Goal: Task Accomplishment & Management: Complete application form

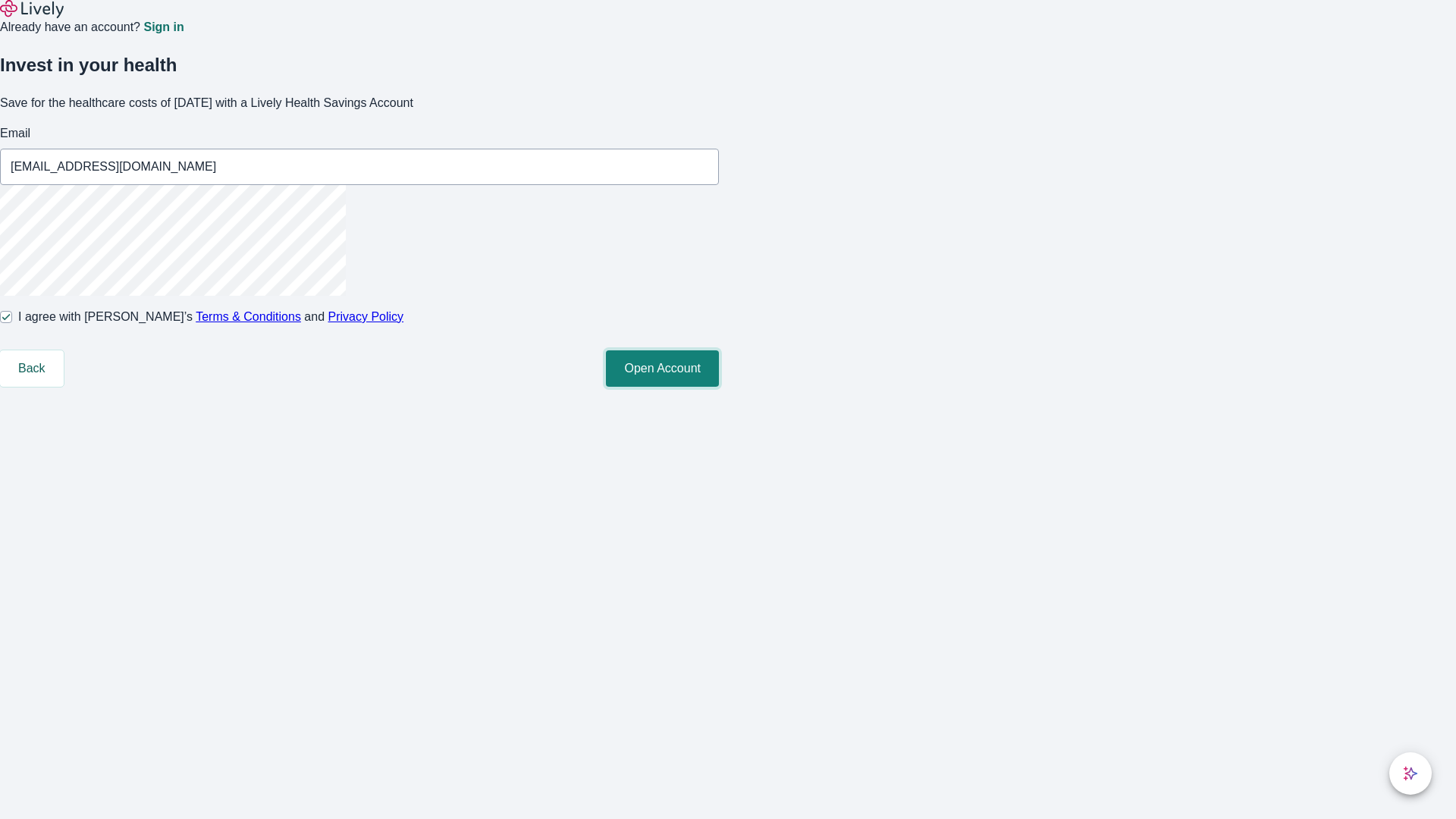
click at [718, 387] on button "Open Account" at bounding box center [662, 368] width 113 height 36
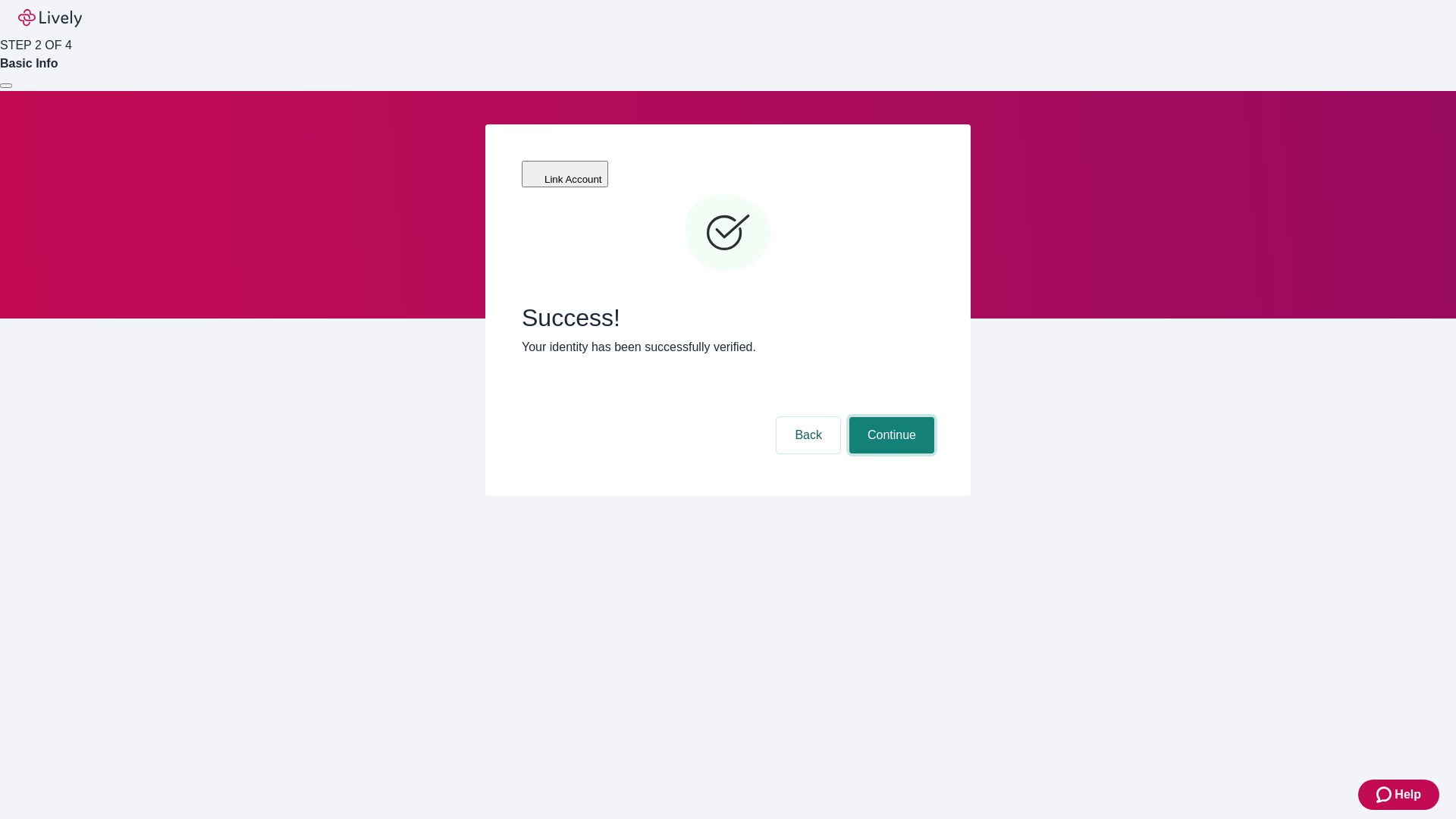
click at [889, 418] on button "Continue" at bounding box center [891, 435] width 85 height 36
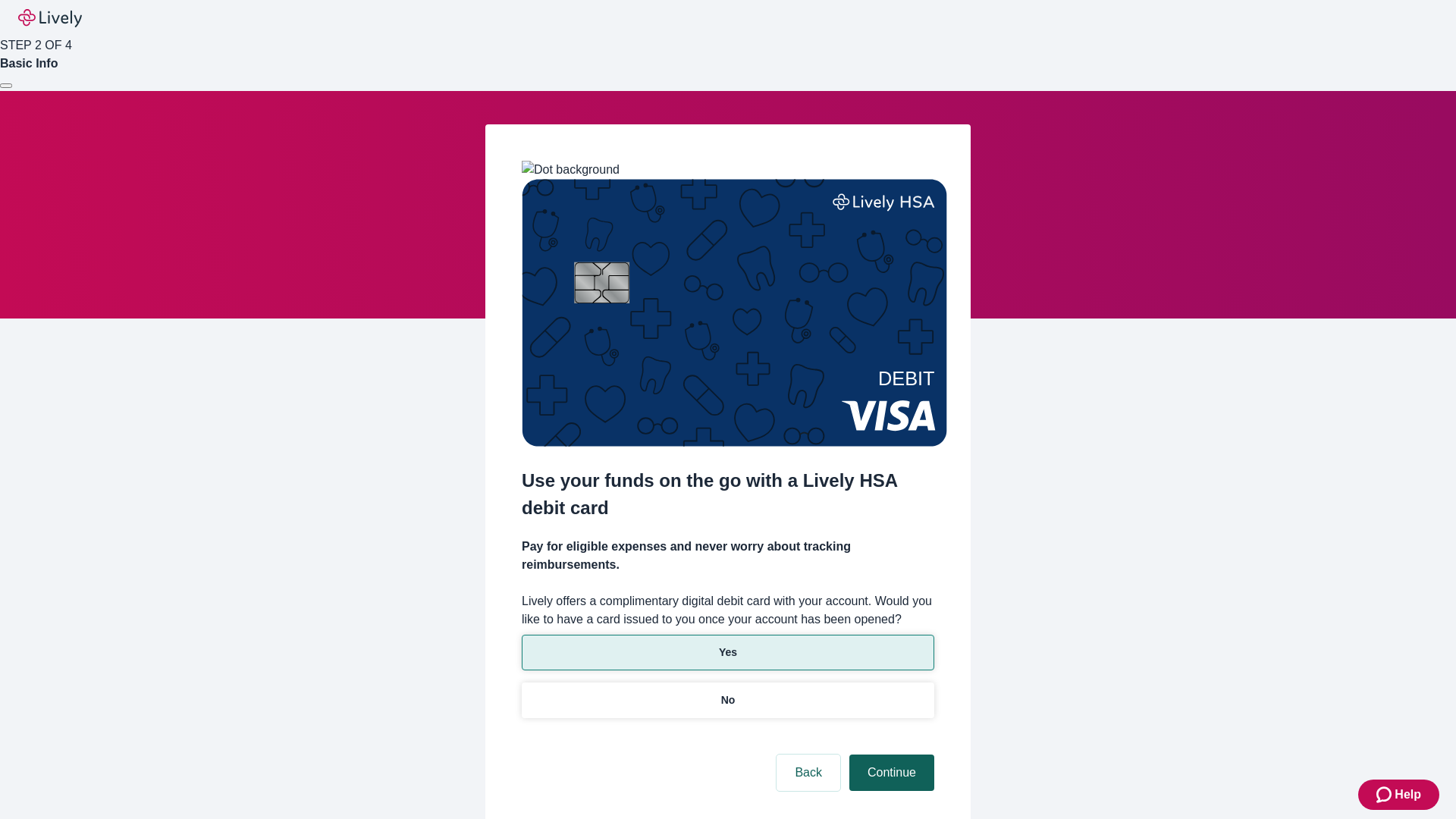
click at [727, 692] on p "No" at bounding box center [728, 700] width 14 height 16
click at [889, 755] on button "Continue" at bounding box center [891, 773] width 85 height 36
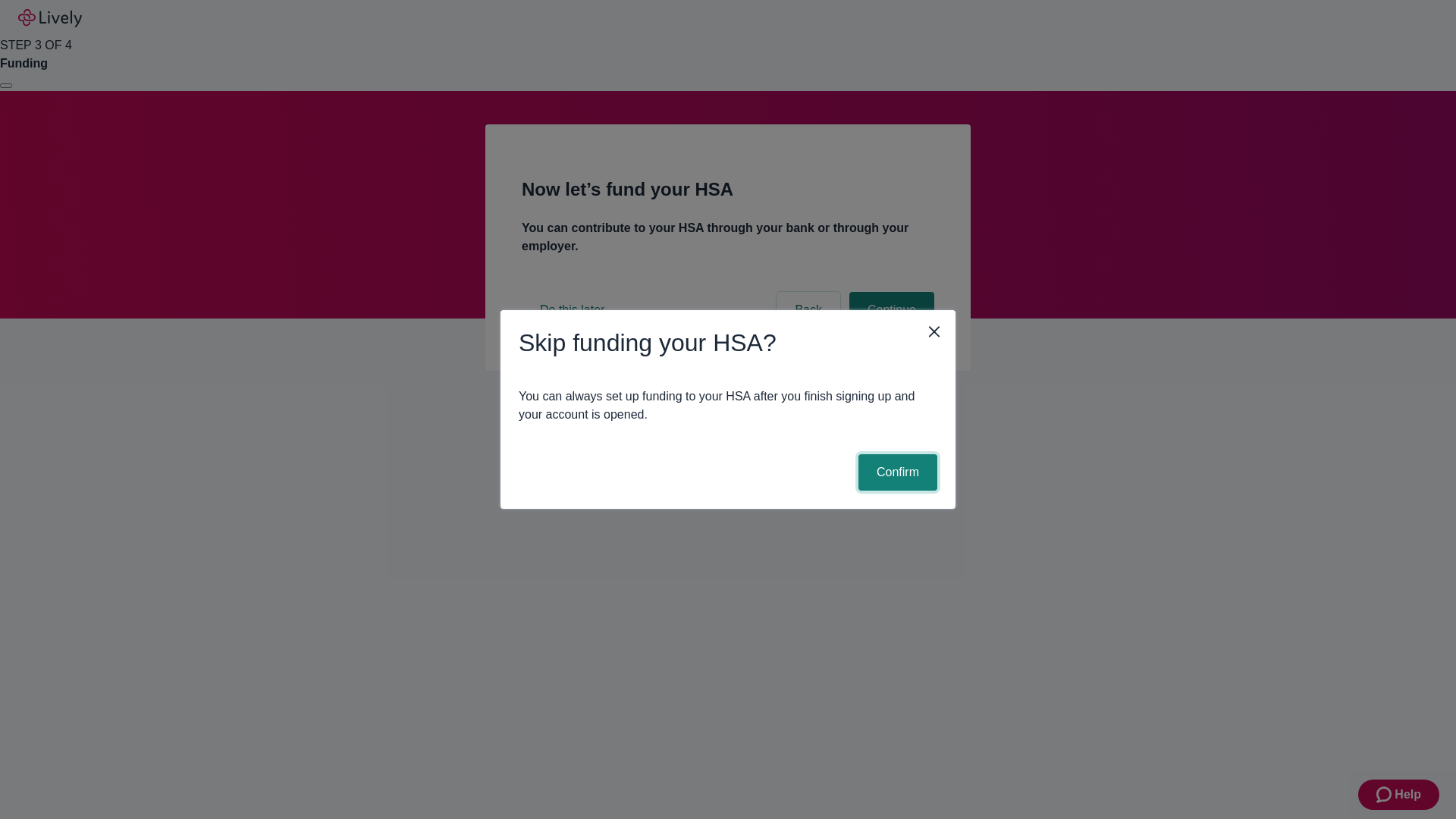
click at [895, 472] on button "Confirm" at bounding box center [898, 472] width 79 height 36
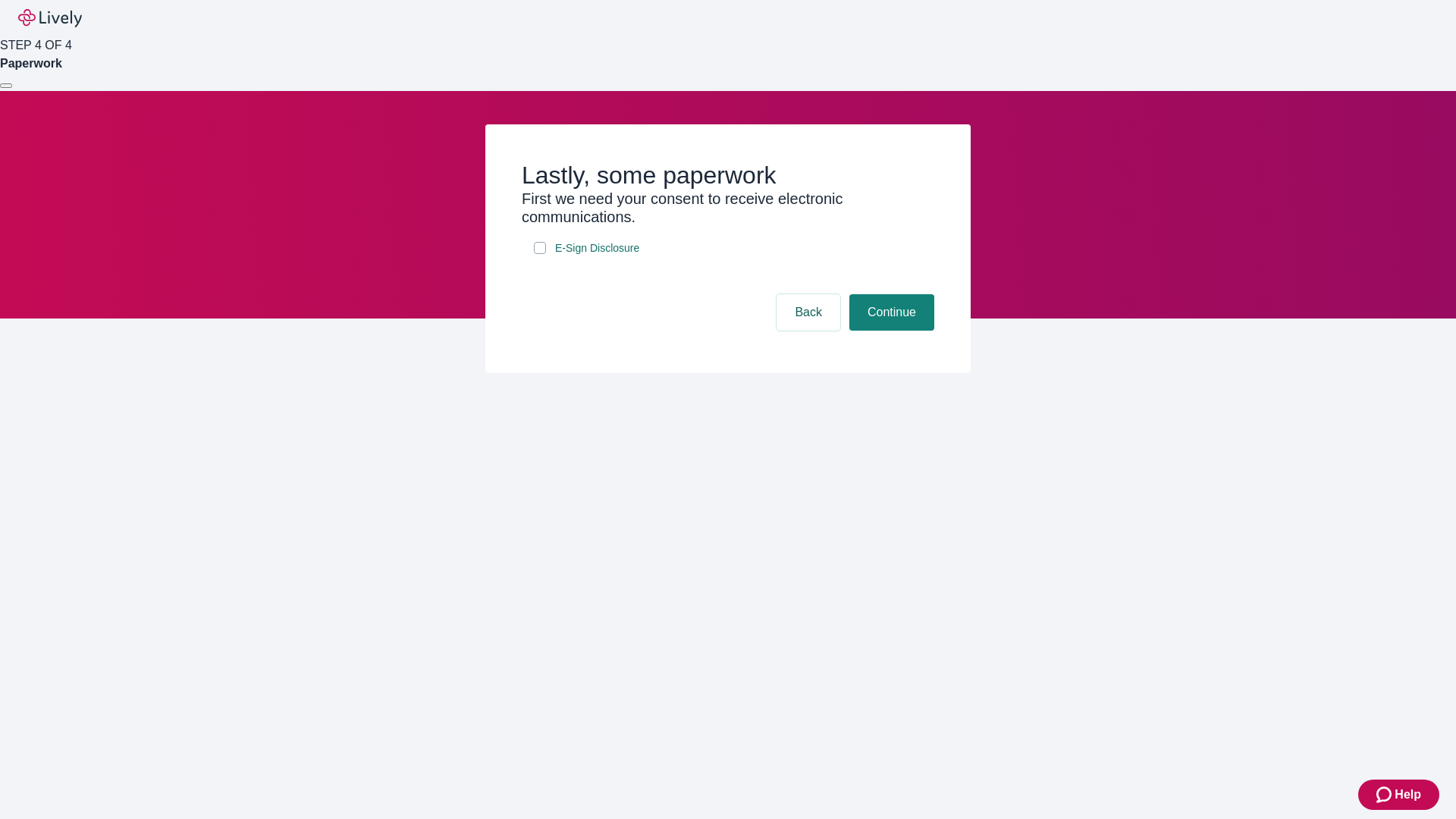
click at [540, 254] on input "E-Sign Disclosure" at bounding box center [540, 248] width 12 height 12
checkbox input "true"
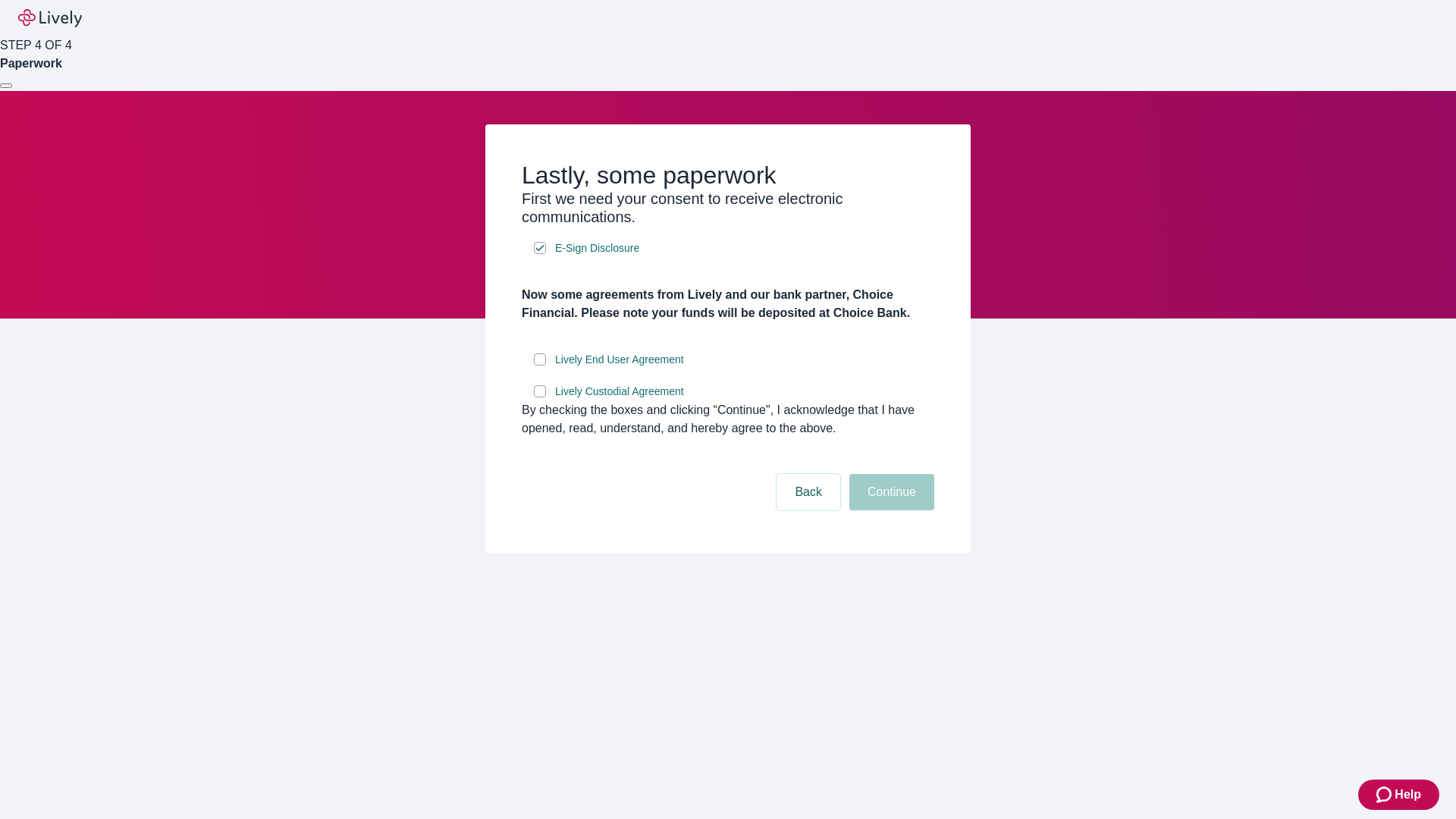
click at [540, 365] on input "Lively End User Agreement" at bounding box center [540, 359] width 12 height 12
checkbox input "true"
click at [540, 397] on input "Lively Custodial Agreement" at bounding box center [540, 391] width 12 height 12
checkbox input "true"
click at [889, 510] on button "Continue" at bounding box center [891, 492] width 85 height 36
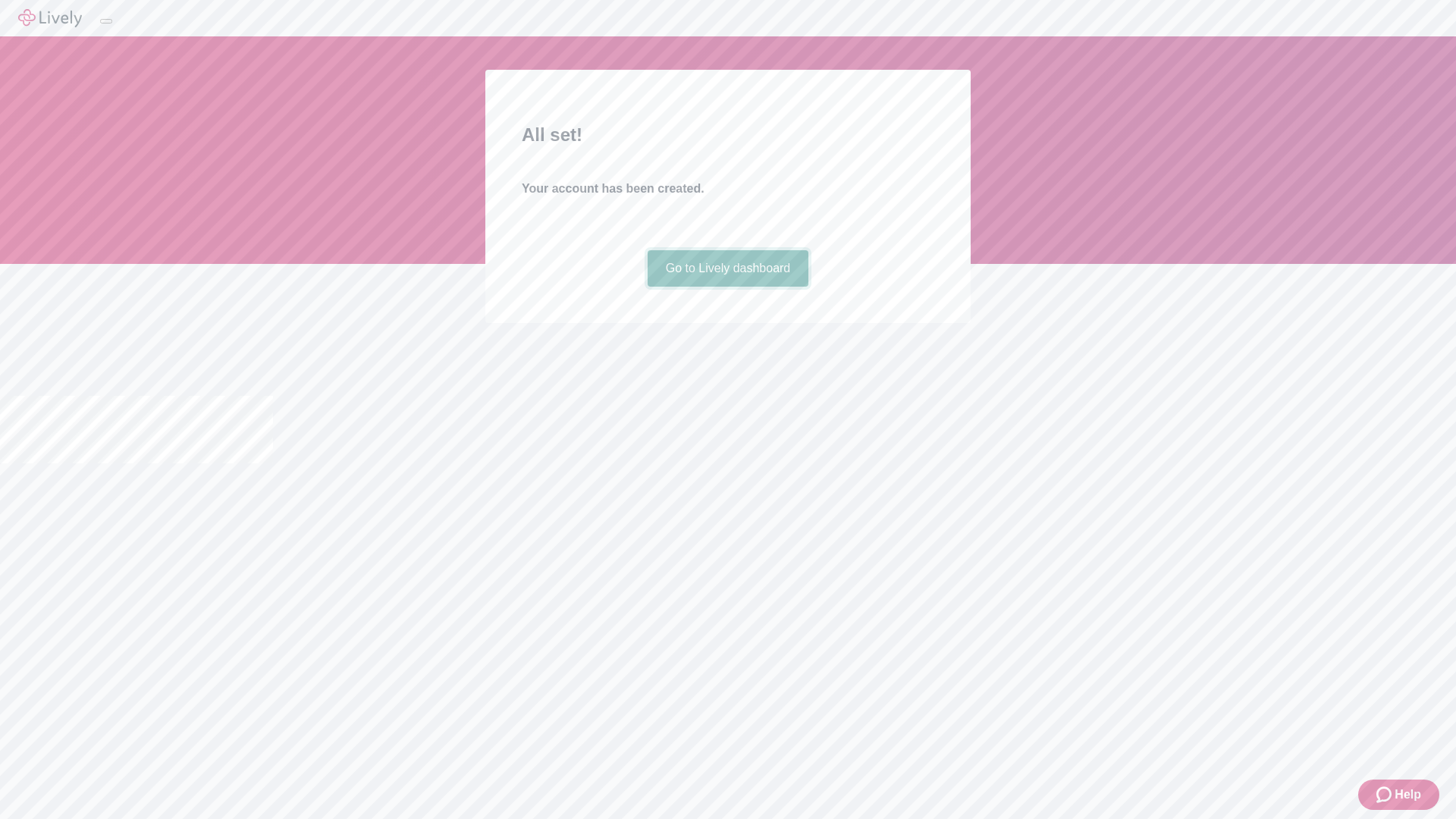
click at [727, 287] on link "Go to Lively dashboard" at bounding box center [728, 268] width 162 height 36
